Goal: Navigation & Orientation: Understand site structure

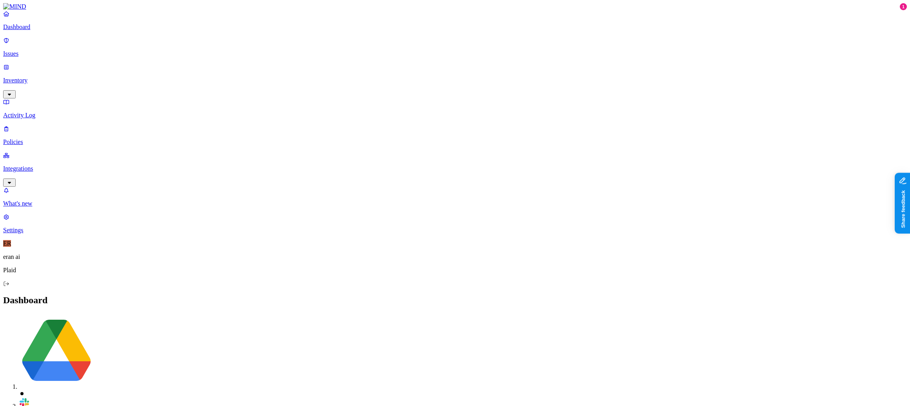
click at [74, 195] on nav "Dashboard Issues Inventory Activity Log Policies Integrations What's new 1 Sett…" at bounding box center [455, 121] width 904 height 223
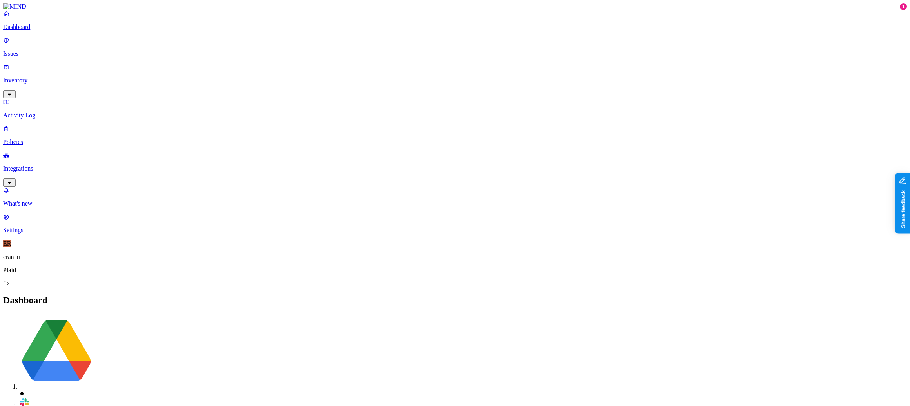
click at [29, 50] on p "Issues" at bounding box center [455, 53] width 904 height 7
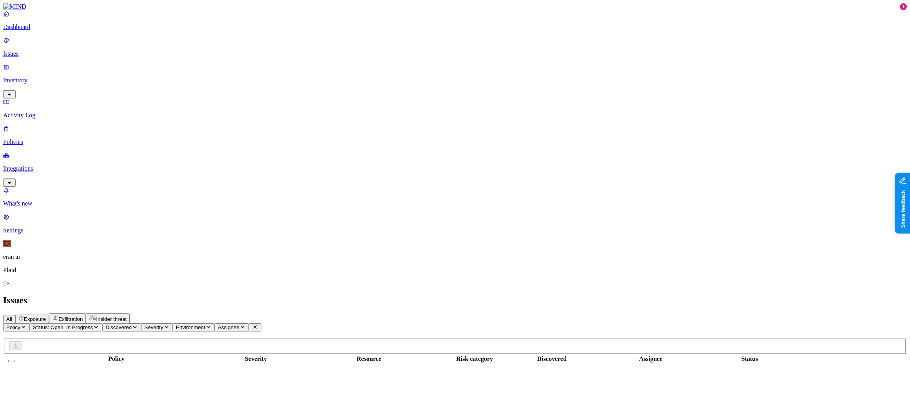
click at [52, 112] on p "Activity Log" at bounding box center [455, 115] width 904 height 7
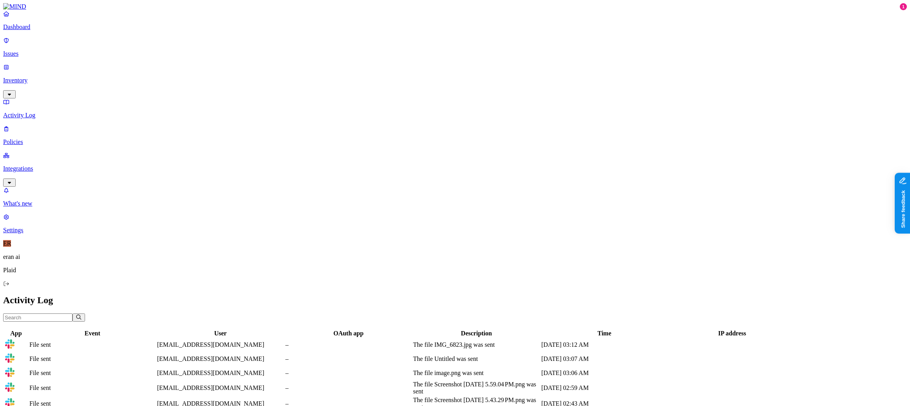
click at [29, 125] on link "Policies" at bounding box center [455, 135] width 904 height 20
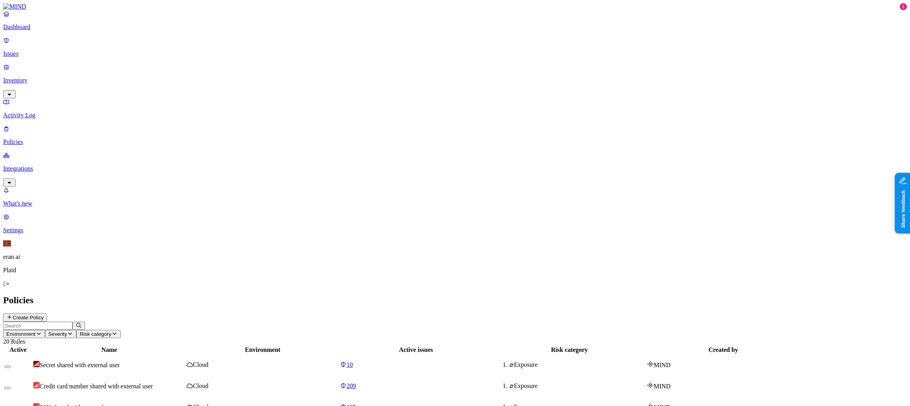
click at [120, 361] on span "Secret shared with external user" at bounding box center [80, 364] width 80 height 7
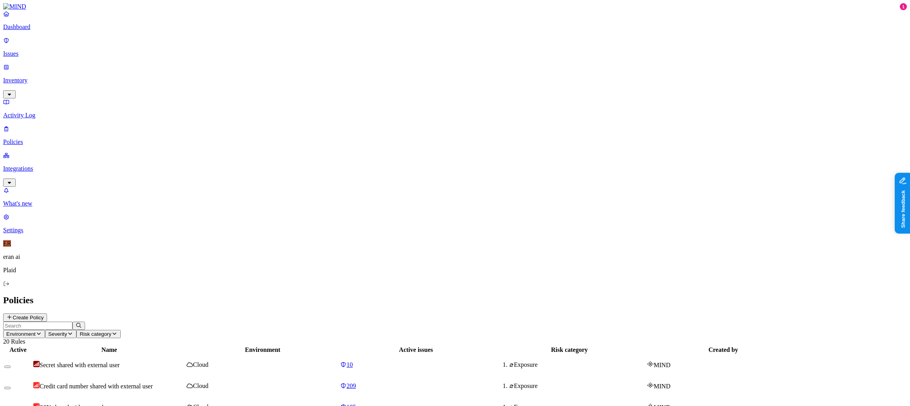
click at [56, 165] on p "Integrations" at bounding box center [455, 168] width 904 height 7
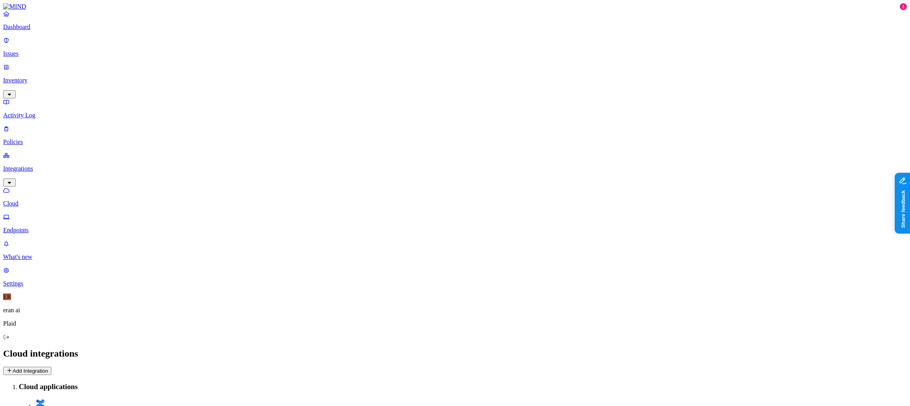
click at [38, 227] on p "Endpoints" at bounding box center [455, 230] width 904 height 7
click at [11, 300] on span "ER" at bounding box center [7, 296] width 8 height 7
click at [33, 314] on p "eran ai" at bounding box center [455, 309] width 904 height 7
click at [16, 340] on div "ER eran ai Plaid" at bounding box center [455, 316] width 904 height 47
click at [11, 300] on span "ER" at bounding box center [7, 296] width 8 height 7
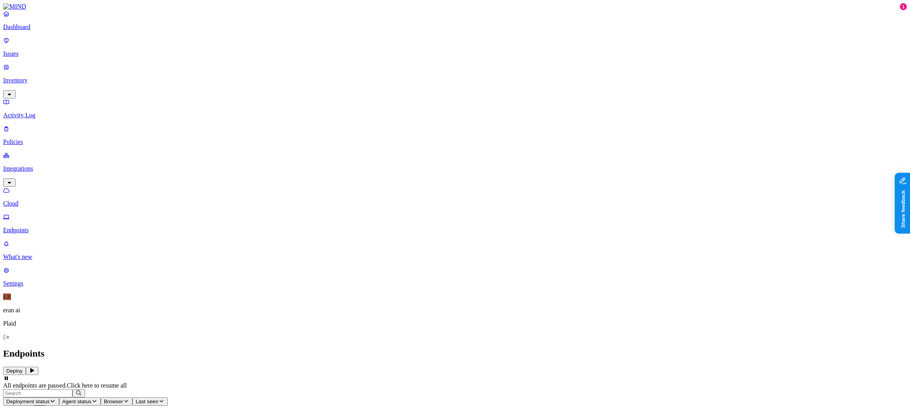
click at [11, 300] on span "ER" at bounding box center [7, 296] width 8 height 7
click at [36, 260] on p "What's new" at bounding box center [455, 256] width 904 height 7
click at [44, 187] on link "Cloud" at bounding box center [455, 197] width 904 height 20
click at [39, 31] on p "Dashboard" at bounding box center [455, 27] width 904 height 7
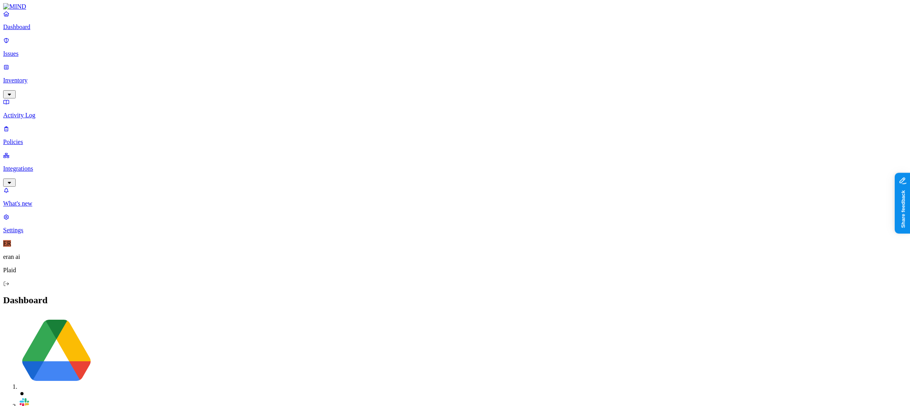
click at [26, 234] on p "Settings" at bounding box center [455, 230] width 904 height 7
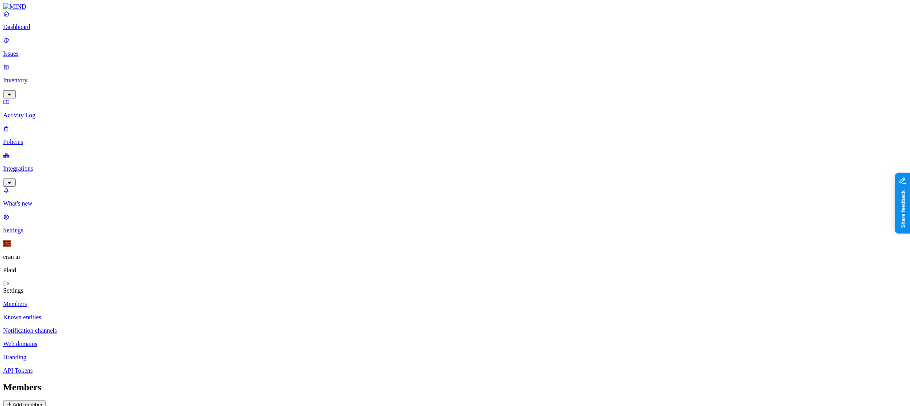
click at [136, 314] on p "Known entities" at bounding box center [455, 317] width 904 height 7
click at [129, 327] on p "Notification channels" at bounding box center [455, 330] width 904 height 7
click at [112, 340] on p "Web domains" at bounding box center [455, 343] width 904 height 7
click at [117, 354] on p "Branding" at bounding box center [455, 357] width 904 height 7
click at [107, 367] on p "API Tokens" at bounding box center [455, 370] width 904 height 7
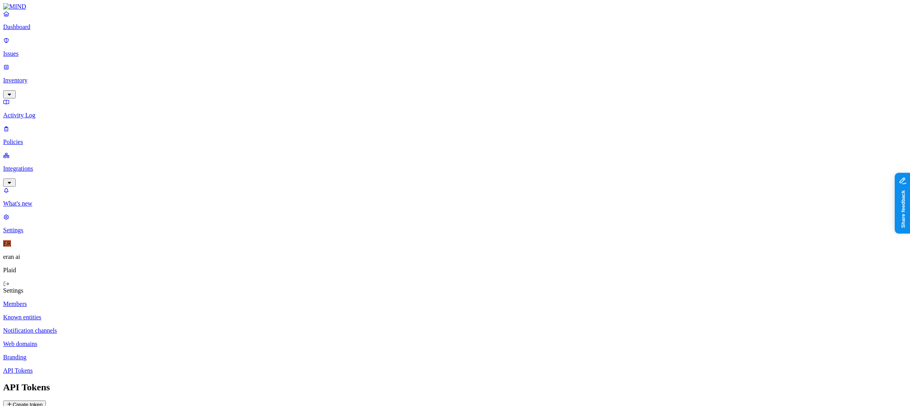
click at [123, 300] on p "Members" at bounding box center [455, 303] width 904 height 7
click at [40, 30] on link "Dashboard" at bounding box center [455, 20] width 904 height 20
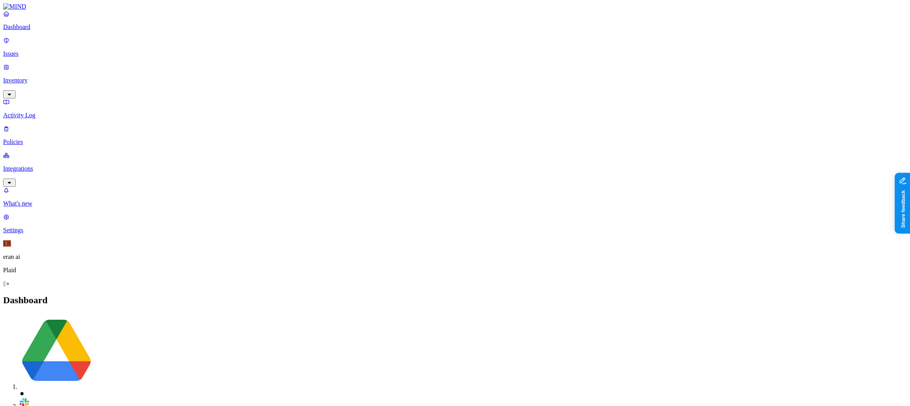
click at [44, 165] on p "Integrations" at bounding box center [455, 168] width 904 height 7
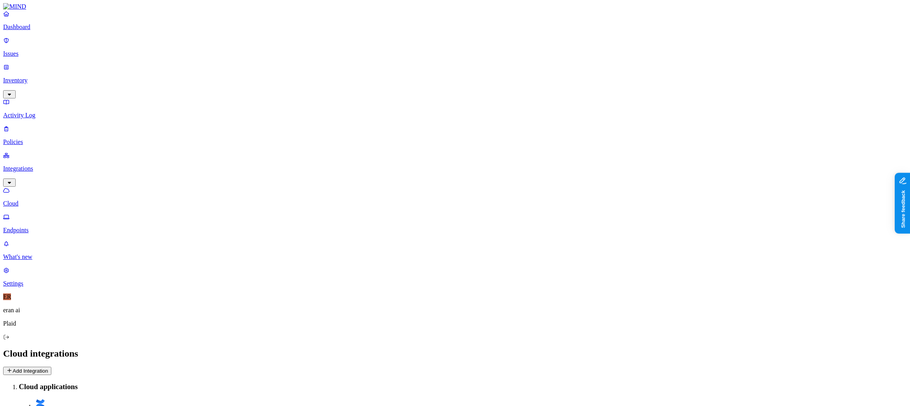
click at [51, 366] on button "Add Integration" at bounding box center [27, 370] width 48 height 8
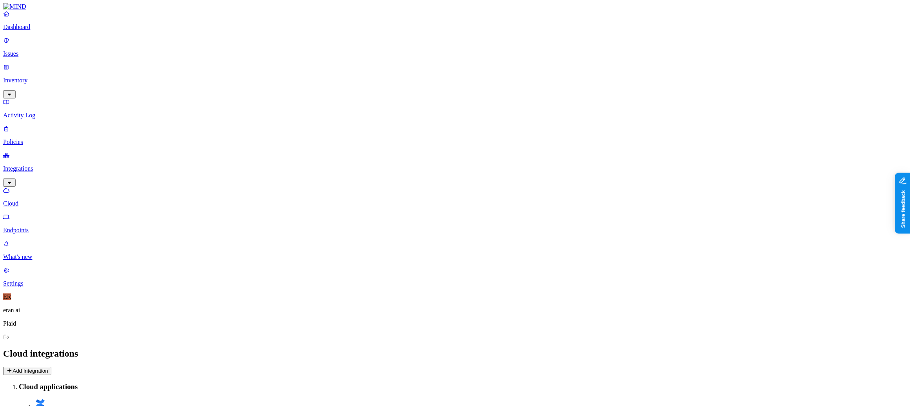
click at [38, 227] on p "Endpoints" at bounding box center [455, 230] width 904 height 7
click at [20, 53] on link "Issues" at bounding box center [455, 47] width 904 height 20
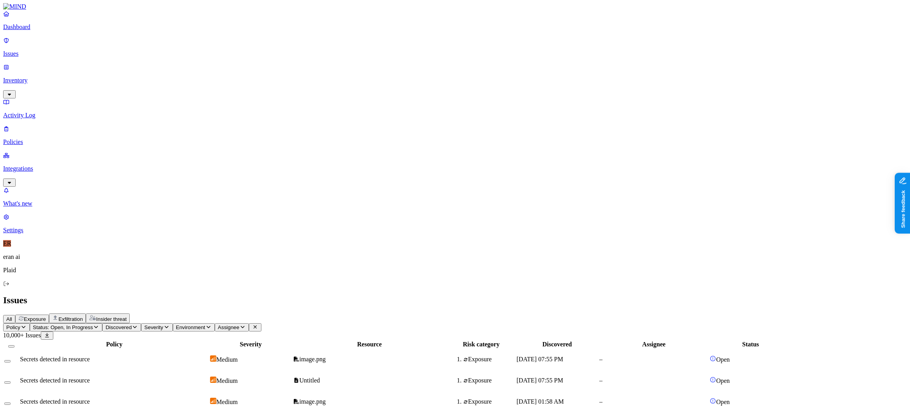
click at [46, 53] on link "Issues" at bounding box center [455, 47] width 904 height 20
click at [48, 77] on p "Inventory" at bounding box center [455, 80] width 904 height 7
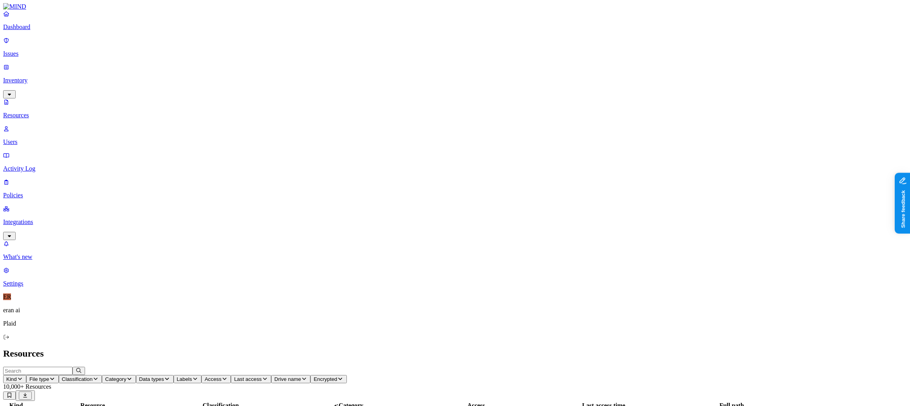
click at [51, 138] on p "Users" at bounding box center [455, 141] width 904 height 7
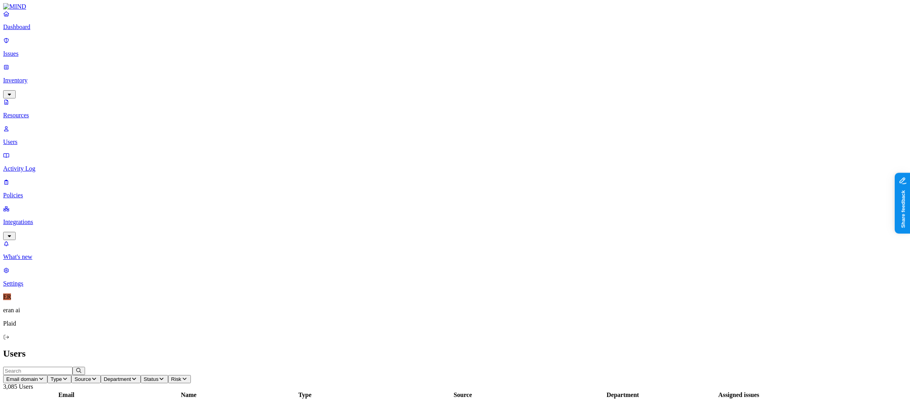
scroll to position [141, 0]
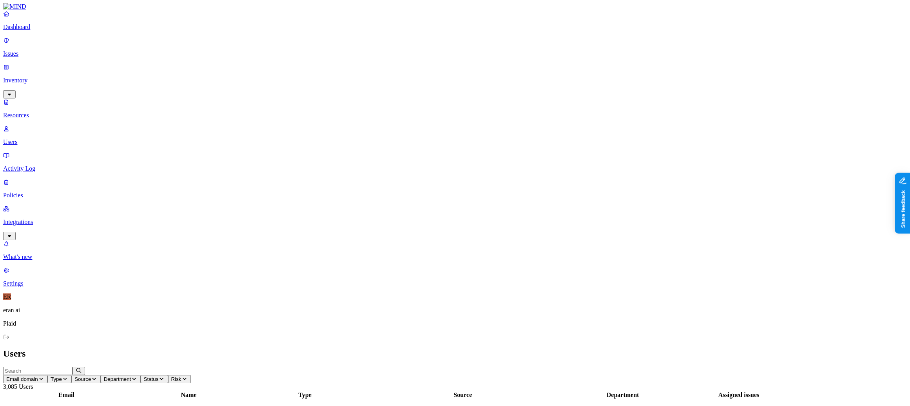
copy div "[PERSON_NAME]"
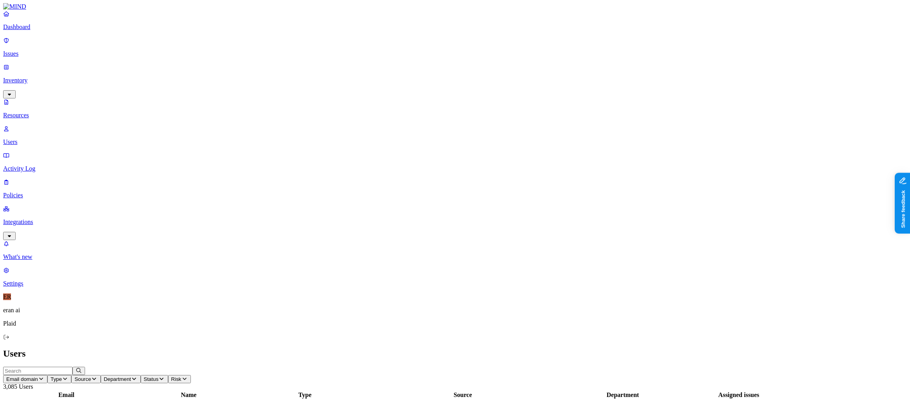
copy div "[PERSON_NAME]"
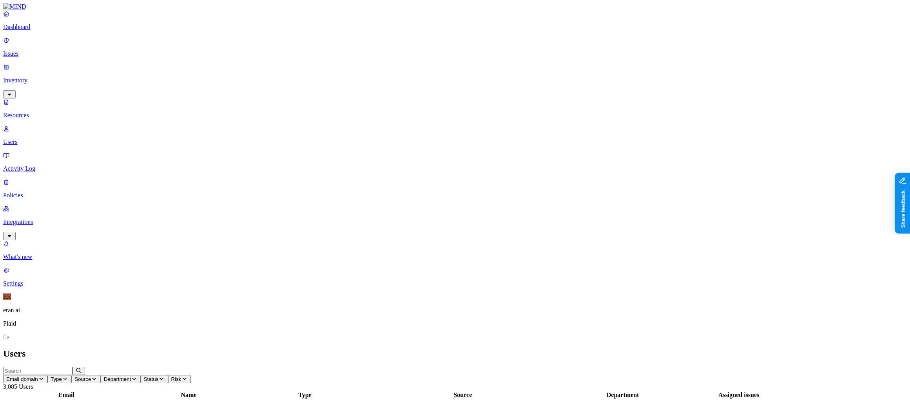
click at [38, 376] on span "Email domain" at bounding box center [22, 379] width 32 height 6
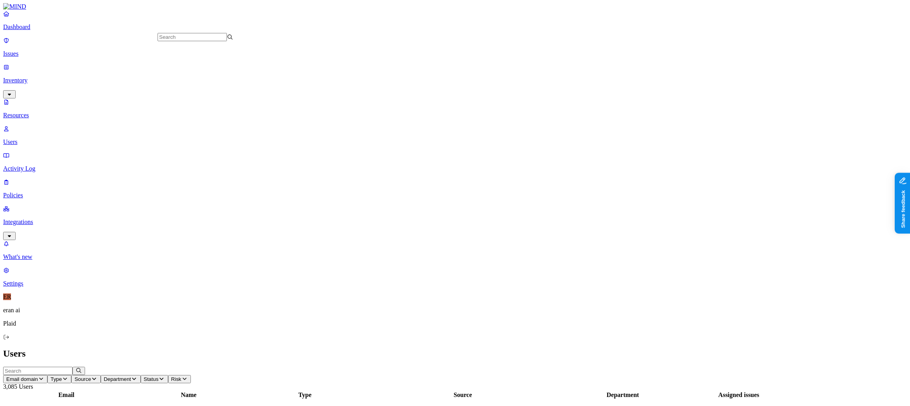
drag, startPoint x: 752, startPoint y: 27, endPoint x: 703, endPoint y: 30, distance: 48.7
copy div "AR arpit.srivastava"
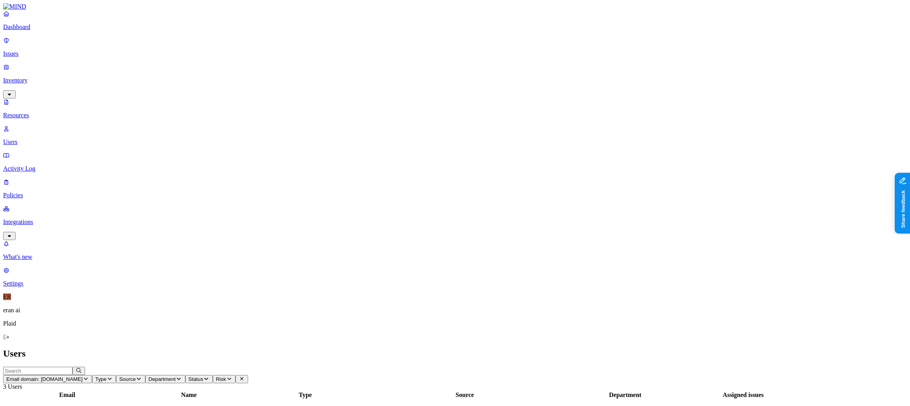
drag, startPoint x: 752, startPoint y: 29, endPoint x: 708, endPoint y: 22, distance: 44.9
copy h3 "arpit.srivastava"
click at [83, 376] on span "Email domain: coinbase.com" at bounding box center [44, 379] width 76 height 6
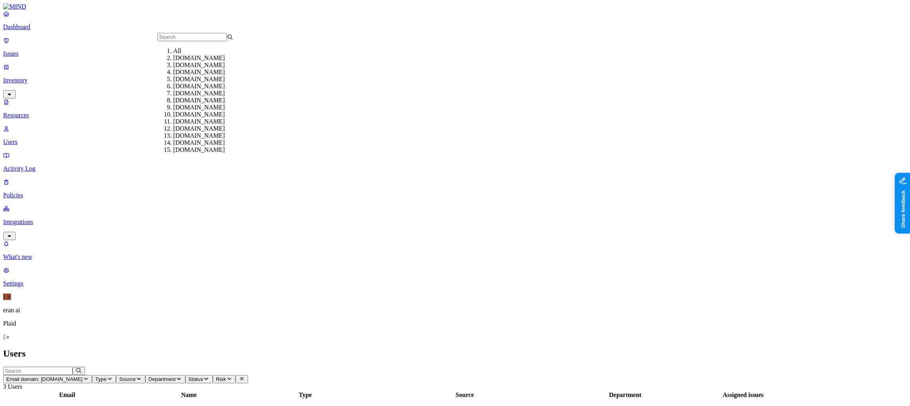
click at [195, 76] on div "[DOMAIN_NAME]" at bounding box center [211, 72] width 76 height 7
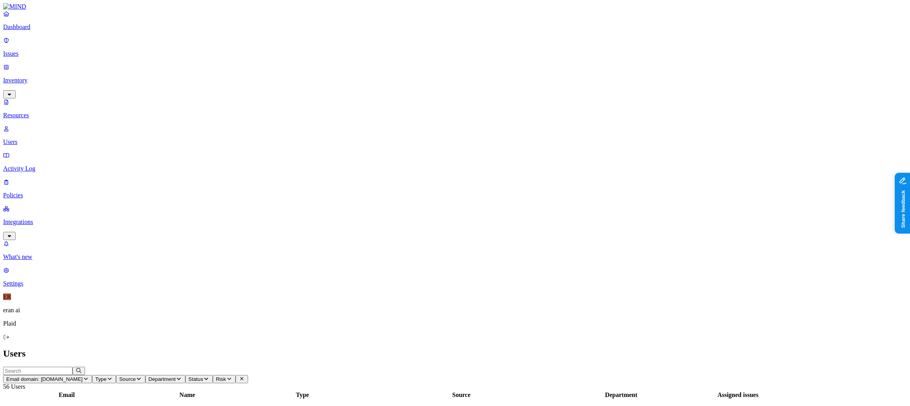
click at [89, 376] on icon "button" at bounding box center [86, 378] width 6 height 5
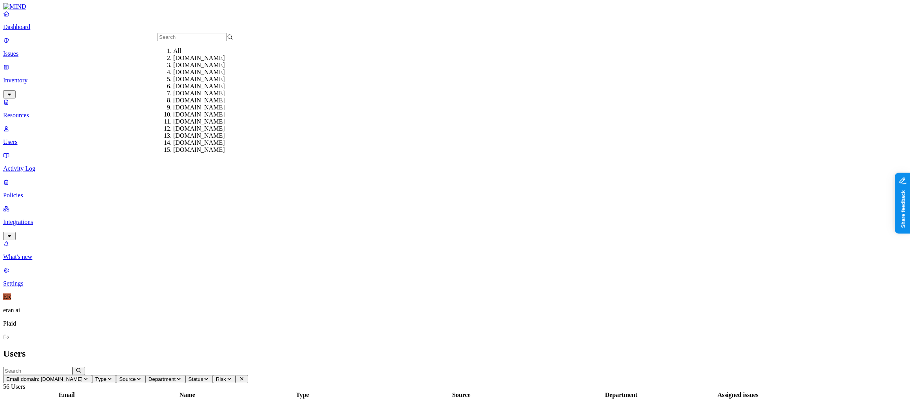
click at [191, 83] on div "[DOMAIN_NAME]" at bounding box center [211, 79] width 76 height 7
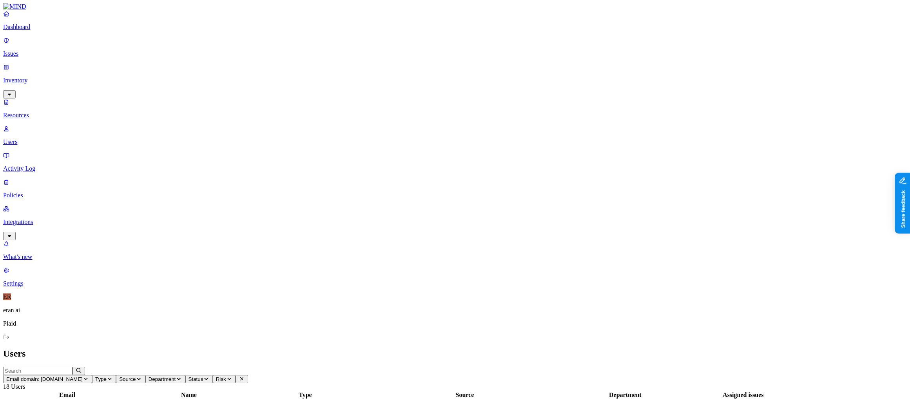
click at [83, 376] on span "Email domain: chime.com" at bounding box center [44, 379] width 76 height 6
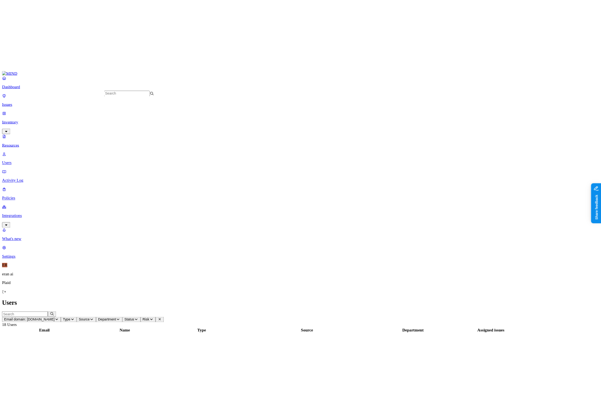
scroll to position [984, 0]
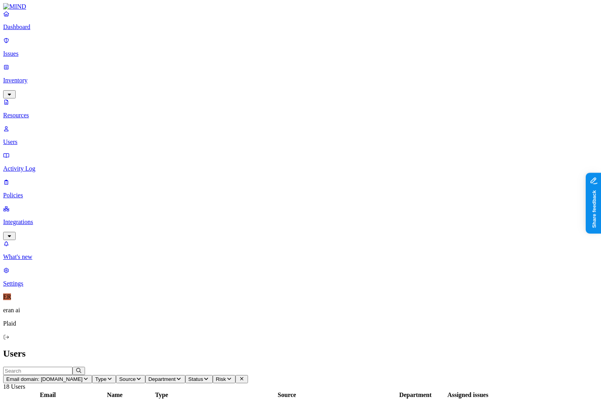
click at [66, 31] on p "Dashboard" at bounding box center [300, 27] width 595 height 7
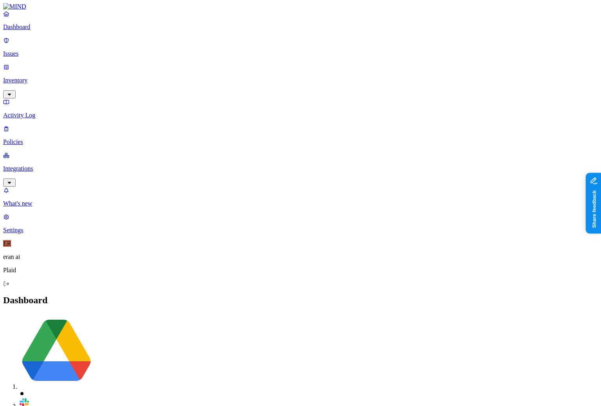
click at [34, 77] on p "Inventory" at bounding box center [300, 80] width 595 height 7
click at [29, 77] on p "Inventory" at bounding box center [300, 80] width 595 height 7
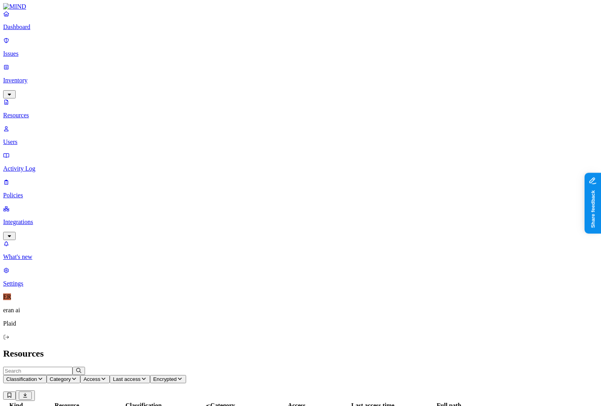
click at [35, 138] on p "Users" at bounding box center [300, 141] width 595 height 7
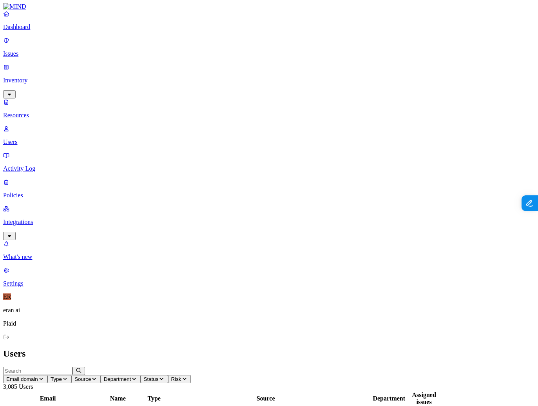
click at [16, 152] on nav "Dashboard Issues Inventory Resources Users Activity Log Policies Integrations W…" at bounding box center [269, 148] width 532 height 277
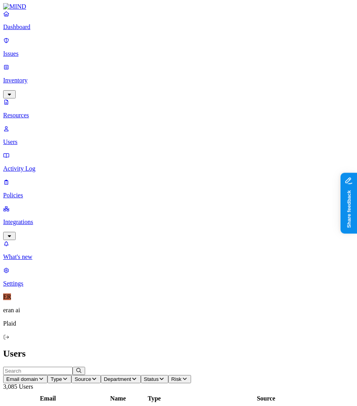
click at [53, 50] on p "Issues" at bounding box center [178, 53] width 350 height 7
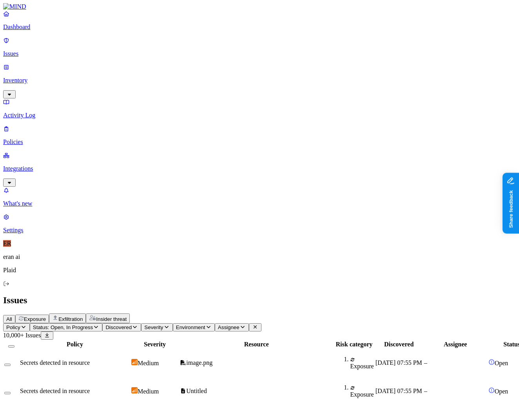
scroll to position [167, 0]
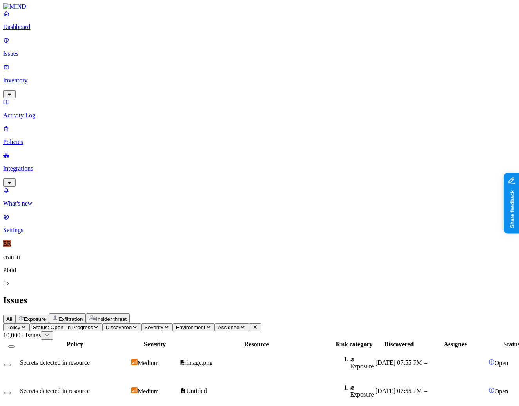
click at [69, 234] on nav "Dashboard Issues Inventory Activity Log Policies Integrations What's new 1 Sett…" at bounding box center [259, 121] width 513 height 223
click at [29, 138] on p "Policies" at bounding box center [258, 141] width 511 height 7
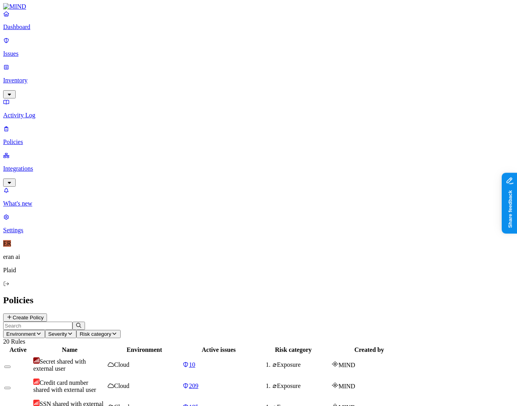
click at [86, 358] on span "Secret shared with external user" at bounding box center [59, 365] width 53 height 14
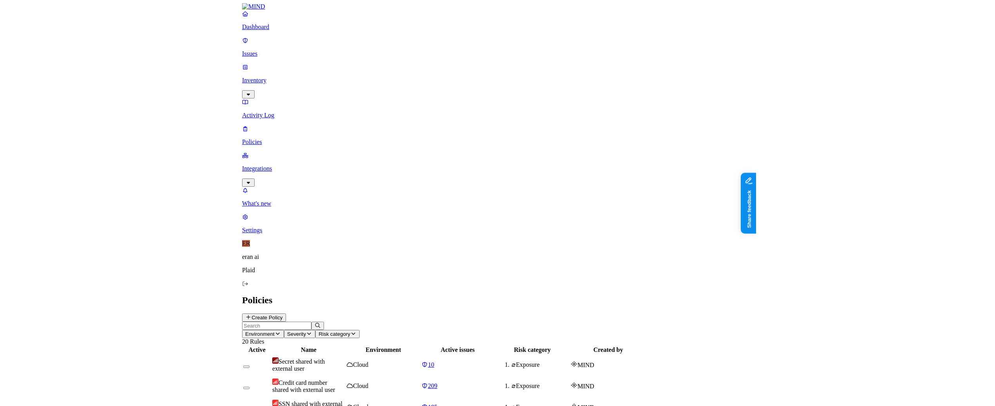
scroll to position [21, 0]
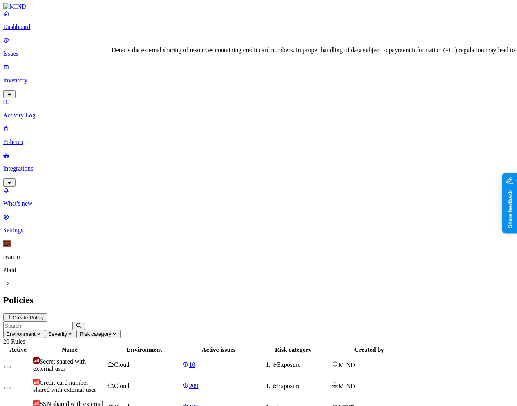
click at [96, 379] on span "Credit card number shared with external user" at bounding box center [64, 386] width 63 height 14
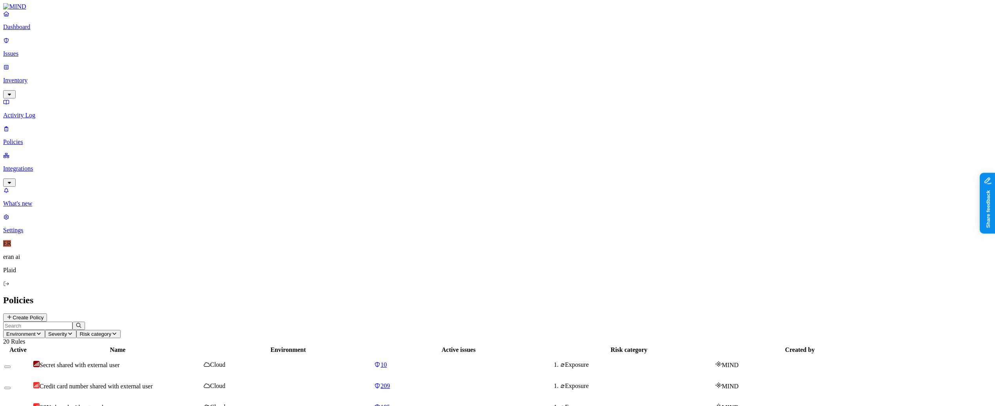
click at [182, 397] on td "SSN shared with external user" at bounding box center [118, 407] width 170 height 20
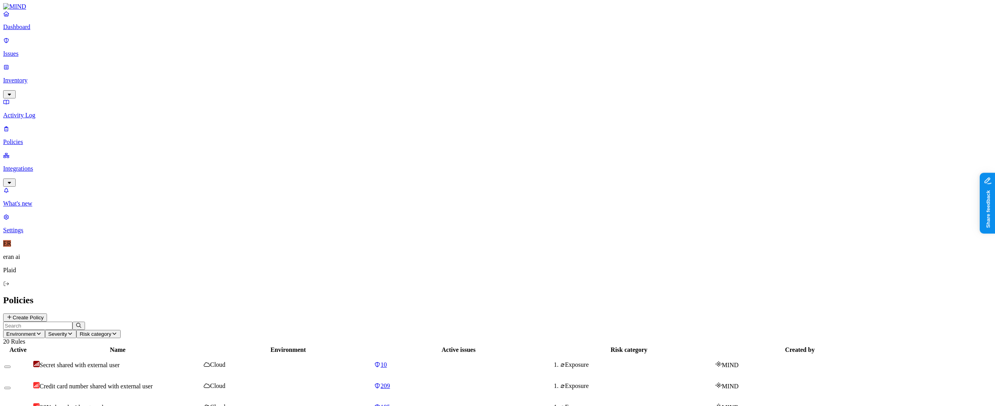
click at [178, 228] on body "Dashboard Issues Inventory Activity Log Policies Integrations What's new 1 Sett…" at bounding box center [497, 390] width 989 height 774
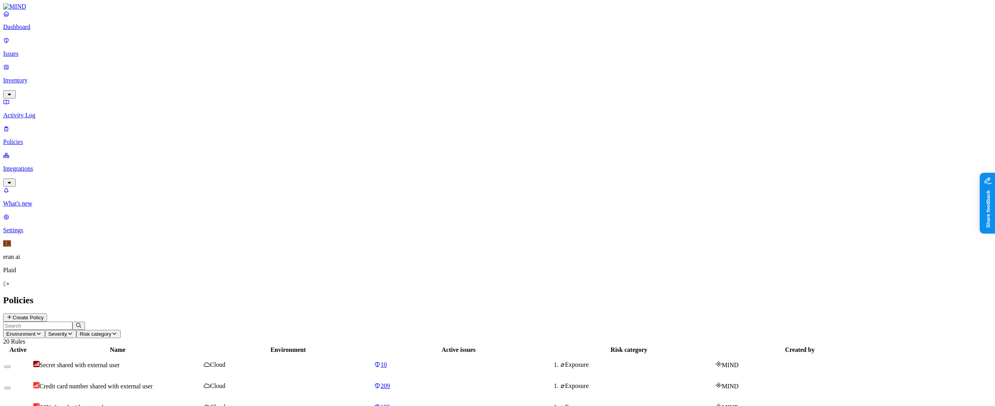
click at [31, 31] on p "Dashboard" at bounding box center [497, 27] width 989 height 7
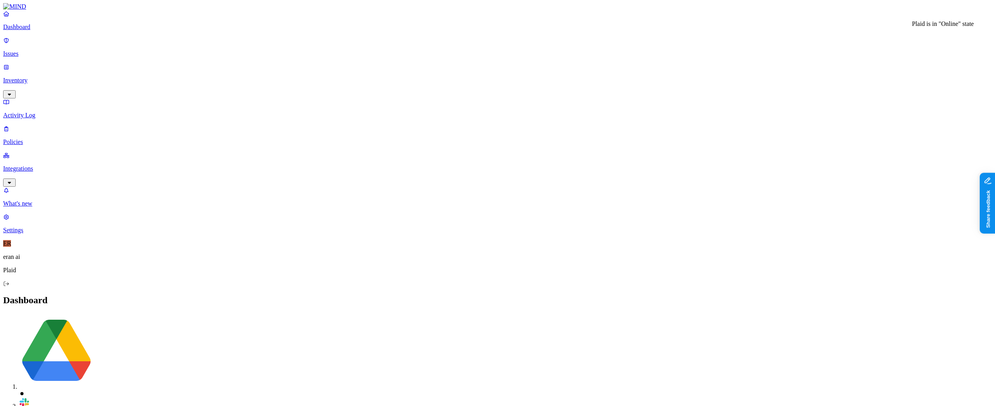
click at [30, 397] on img at bounding box center [24, 402] width 11 height 11
click at [62, 50] on p "Issues" at bounding box center [497, 53] width 989 height 7
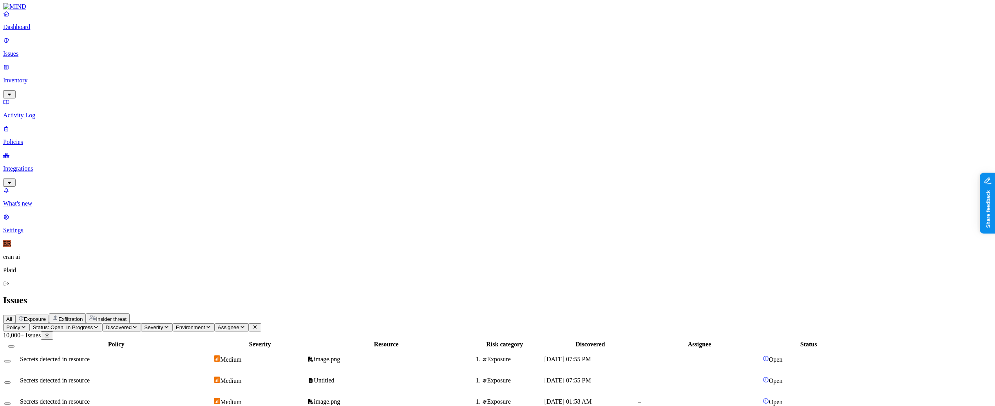
click at [46, 316] on span "Exposure" at bounding box center [35, 319] width 22 height 6
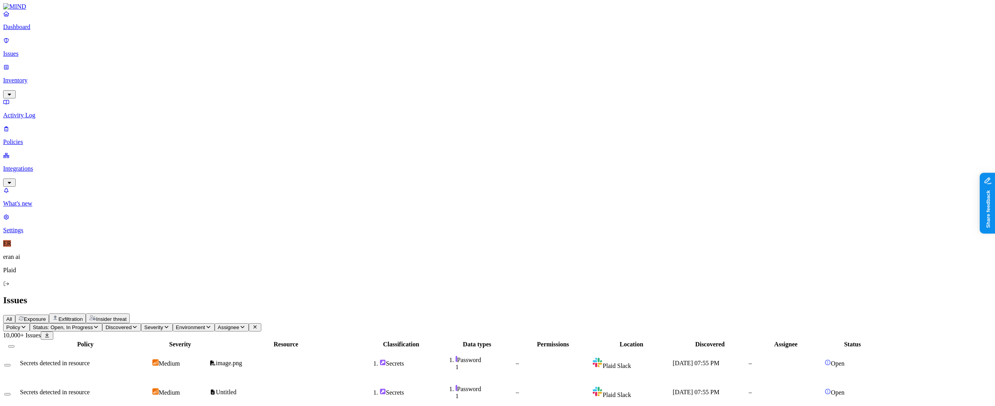
click at [86, 313] on button "Exfiltration" at bounding box center [67, 318] width 37 height 10
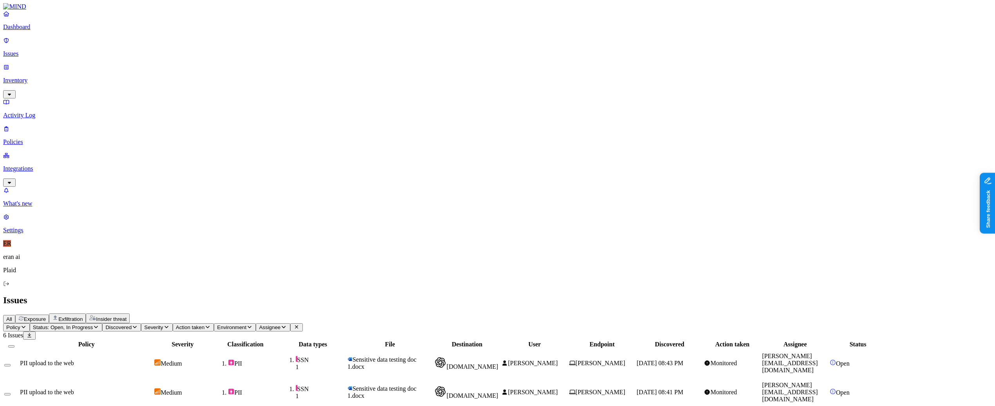
click at [127, 316] on span "Insider threat" at bounding box center [111, 319] width 31 height 6
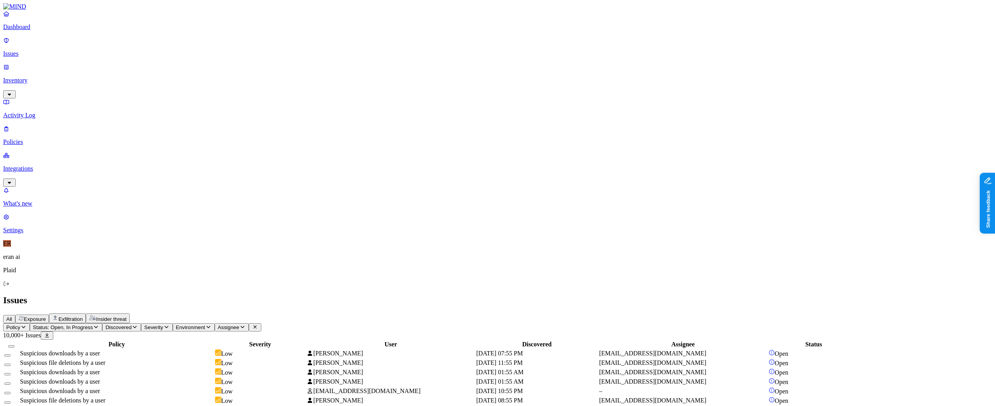
click at [313, 388] on icon at bounding box center [310, 390] width 6 height 5
click at [410, 141] on html "Dashboard Issues Inventory Activity Log Policies Integrations What's new 1 Sett…" at bounding box center [497, 332] width 995 height 665
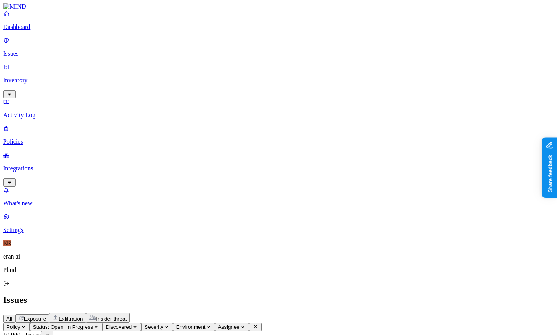
scroll to position [20, 0]
click at [63, 138] on p "Policies" at bounding box center [278, 141] width 550 height 7
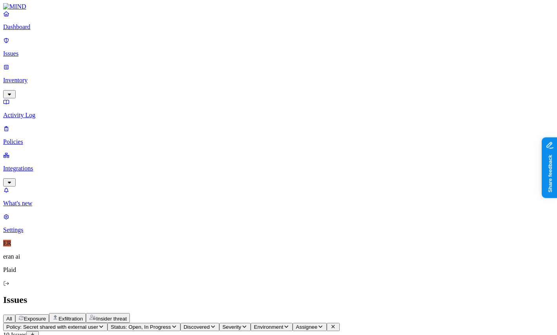
click at [170, 324] on span "Status: Open, In Progress" at bounding box center [141, 327] width 60 height 6
click at [208, 118] on button "button" at bounding box center [211, 119] width 6 height 2
click at [304, 295] on div "Issues" at bounding box center [278, 300] width 550 height 11
click at [195, 324] on span "Status: Open, In Progress, Resolved" at bounding box center [153, 327] width 85 height 6
type button "on"
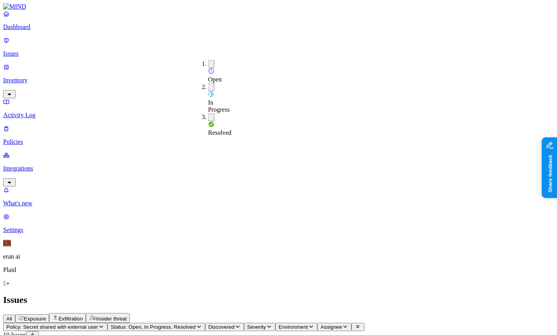
click at [208, 60] on div "Open" at bounding box center [208, 71] width 0 height 23
click at [208, 82] on button "button" at bounding box center [211, 86] width 6 height 8
click at [300, 295] on div "Issues" at bounding box center [278, 300] width 550 height 11
click at [107, 323] on button "Policy: Secret shared with external user" at bounding box center [55, 327] width 104 height 8
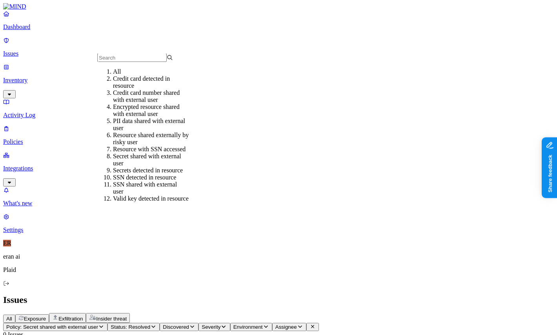
click at [141, 75] on div "All" at bounding box center [151, 71] width 76 height 7
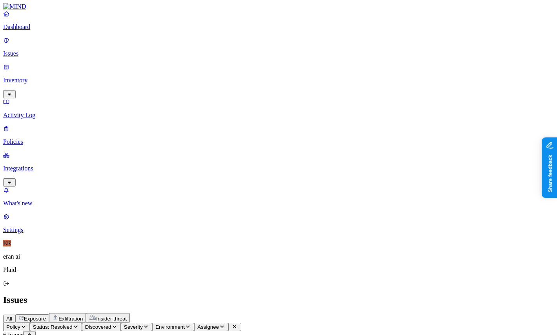
click at [79, 324] on icon "button" at bounding box center [76, 326] width 6 height 5
click at [386, 295] on div "Issues" at bounding box center [278, 300] width 550 height 11
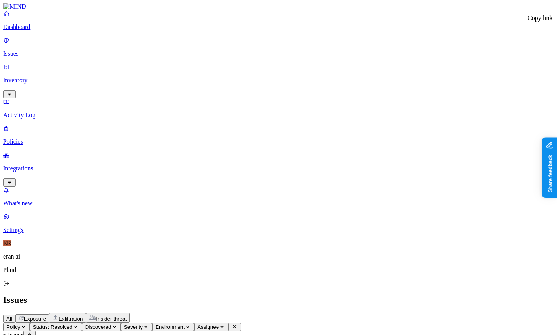
click at [249, 313] on div "All Exposure Exfiltration Insider threat" at bounding box center [278, 318] width 550 height 10
click at [12, 316] on span "All" at bounding box center [9, 319] width 6 height 6
click at [73, 324] on span "Status: Resolved" at bounding box center [53, 327] width 40 height 6
click at [151, 75] on span "Open" at bounding box center [149, 78] width 14 height 7
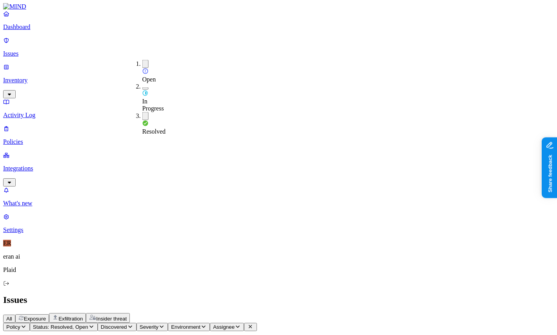
click at [142, 87] on button "button" at bounding box center [145, 88] width 6 height 2
click at [166, 323] on button "Discovered" at bounding box center [146, 327] width 39 height 8
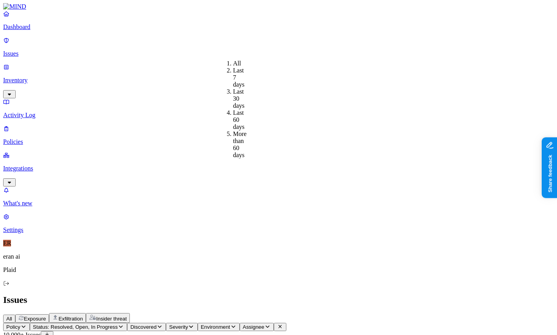
click at [276, 313] on div "All Exposure Exfiltration Insider threat" at bounding box center [278, 318] width 550 height 10
click at [188, 324] on span "Severity" at bounding box center [178, 327] width 19 height 6
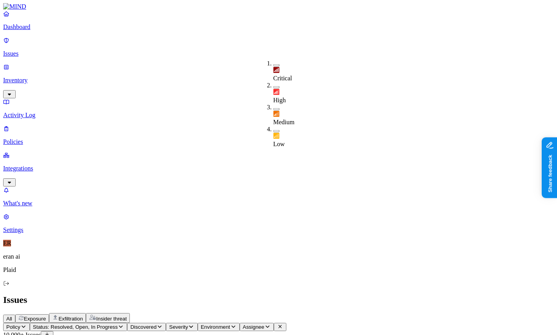
click at [188, 324] on span "Severity" at bounding box center [178, 327] width 19 height 6
click at [236, 324] on icon "button" at bounding box center [233, 326] width 6 height 5
click at [264, 324] on span "Assignee" at bounding box center [254, 327] width 22 height 6
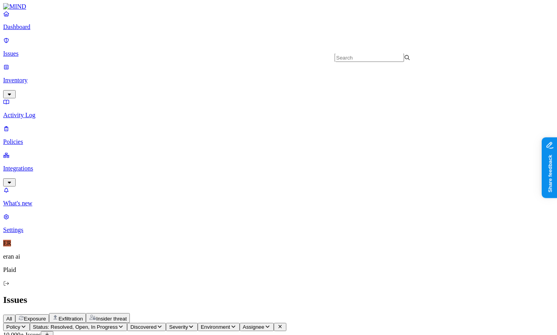
scroll to position [2904, 0]
click at [361, 295] on header "Issues All Exposure Exfiltration Insider threat" at bounding box center [278, 309] width 550 height 28
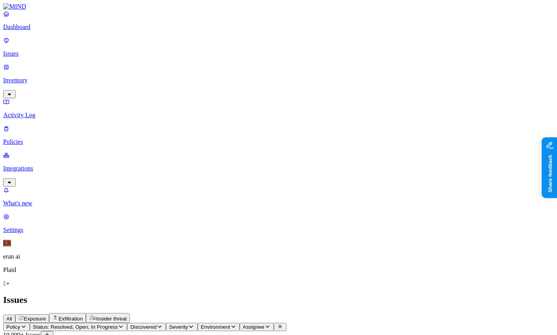
click at [51, 67] on link "Inventory" at bounding box center [278, 80] width 550 height 34
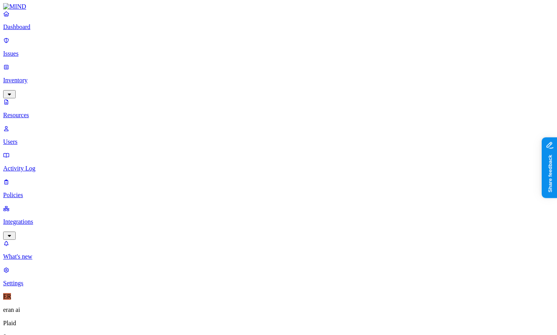
drag, startPoint x: 491, startPoint y: 126, endPoint x: 352, endPoint y: 129, distance: 139.6
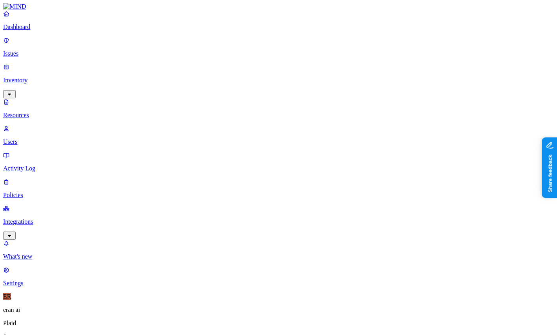
click at [38, 138] on p "Users" at bounding box center [278, 141] width 550 height 7
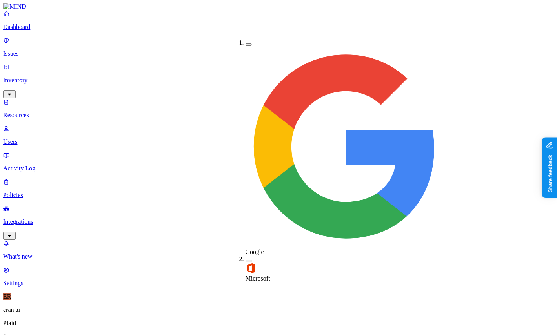
type button "on"
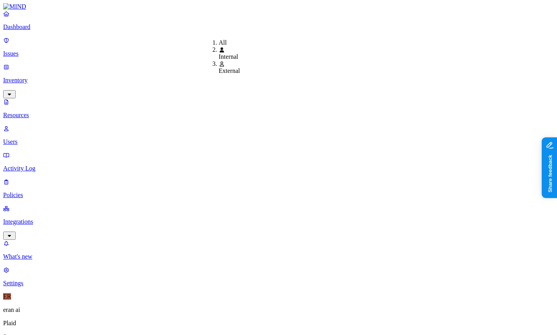
click at [359, 53] on span "Flagged users" at bounding box center [359, 60] width 20 height 14
click at [31, 165] on p "Activity Log" at bounding box center [278, 168] width 550 height 7
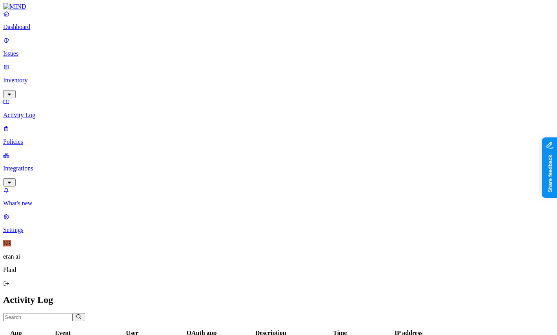
scroll to position [211, 0]
click at [35, 138] on p "Policies" at bounding box center [278, 141] width 550 height 7
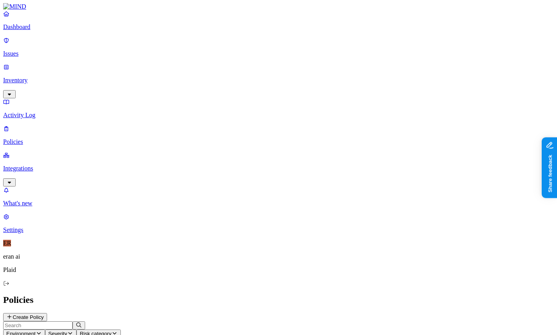
click at [40, 114] on nav "Dashboard Issues Inventory Activity Log Policies Integrations What's new 1 Sett…" at bounding box center [278, 121] width 550 height 223
click at [51, 165] on p "Integrations" at bounding box center [278, 168] width 550 height 7
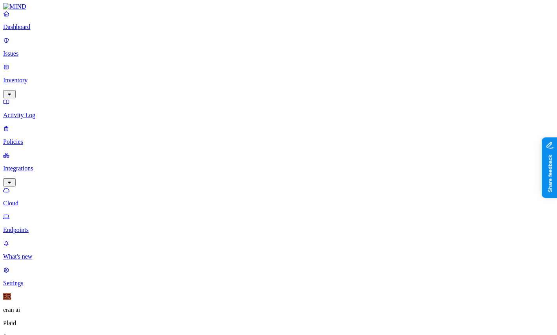
click at [41, 227] on p "Endpoints" at bounding box center [278, 230] width 550 height 7
click at [65, 200] on p "Cloud" at bounding box center [278, 203] width 550 height 7
click at [43, 227] on p "Endpoints" at bounding box center [278, 230] width 550 height 7
click at [41, 200] on p "Cloud" at bounding box center [278, 203] width 550 height 7
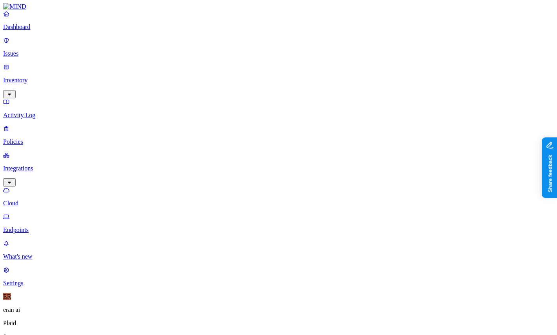
click at [37, 138] on p "Policies" at bounding box center [278, 141] width 550 height 7
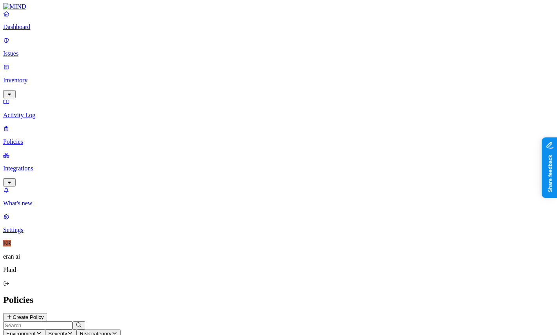
click at [39, 98] on link "Activity Log" at bounding box center [278, 108] width 550 height 20
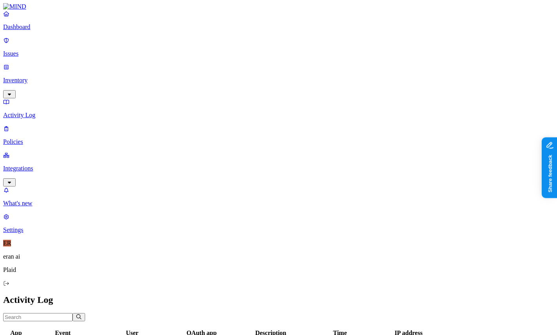
click at [40, 112] on p "Activity Log" at bounding box center [278, 115] width 550 height 7
click at [34, 77] on p "Inventory" at bounding box center [278, 80] width 550 height 7
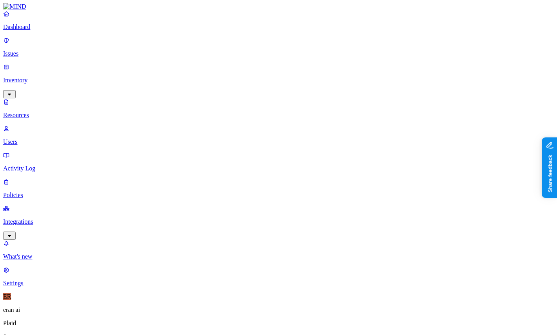
click at [35, 41] on div "Dashboard Issues Inventory Resources Users Activity Log Policies Integrations" at bounding box center [278, 125] width 550 height 230
click at [42, 31] on p "Dashboard" at bounding box center [278, 27] width 550 height 7
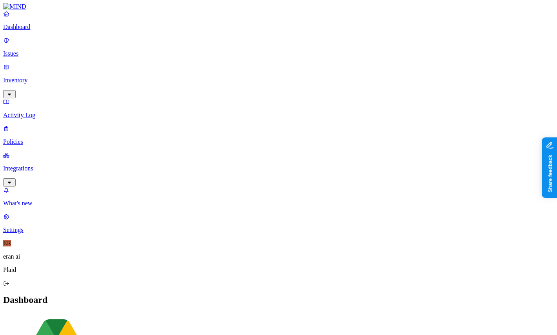
click at [26, 207] on p "What's new" at bounding box center [278, 203] width 550 height 7
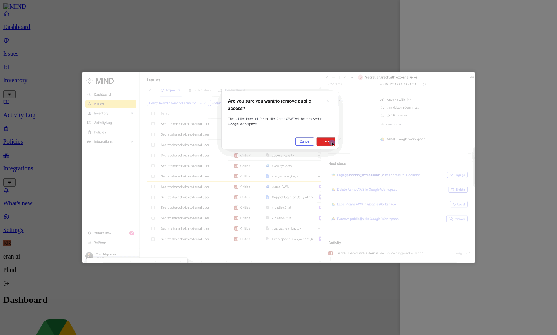
click at [522, 53] on div at bounding box center [278, 167] width 557 height 335
